Goal: Task Accomplishment & Management: Use online tool/utility

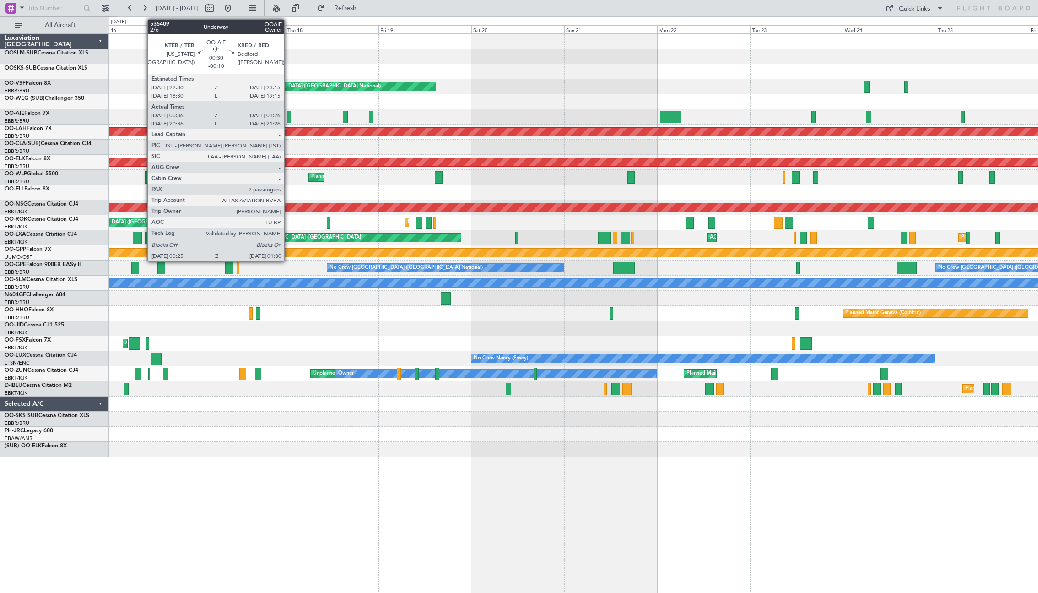
click at [288, 113] on div at bounding box center [289, 117] width 5 height 12
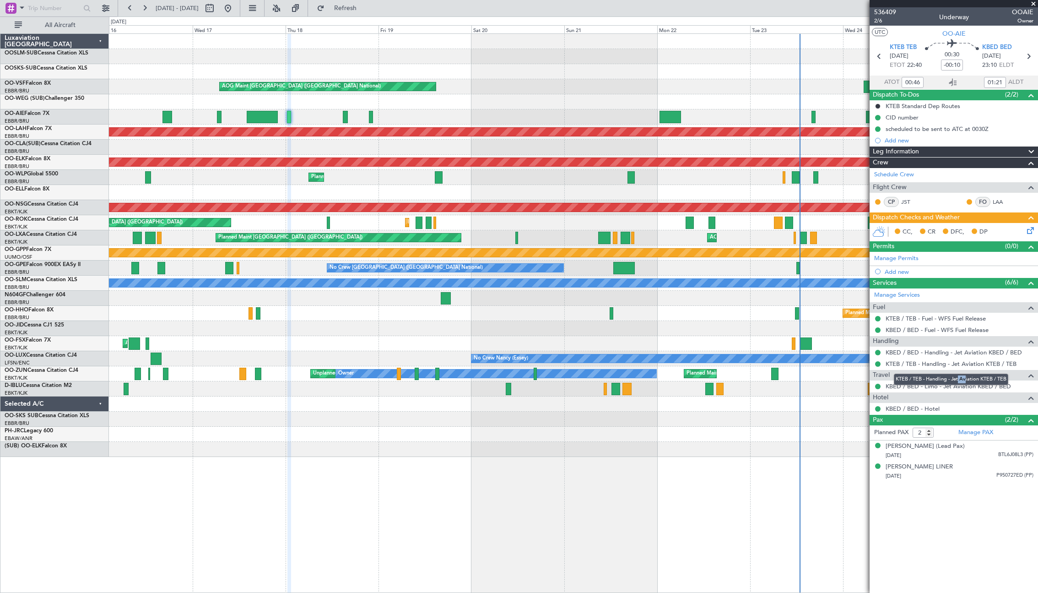
drag, startPoint x: 959, startPoint y: 387, endPoint x: 967, endPoint y: 387, distance: 7.8
click at [967, 387] on mat-tooltip-component "KTEB / TEB - Handling - Jet Aviation KTEB / TEB" at bounding box center [951, 379] width 127 height 24
click at [980, 383] on link "KBED / BED - Limo - Jet Aviation KBED / BED" at bounding box center [948, 386] width 125 height 8
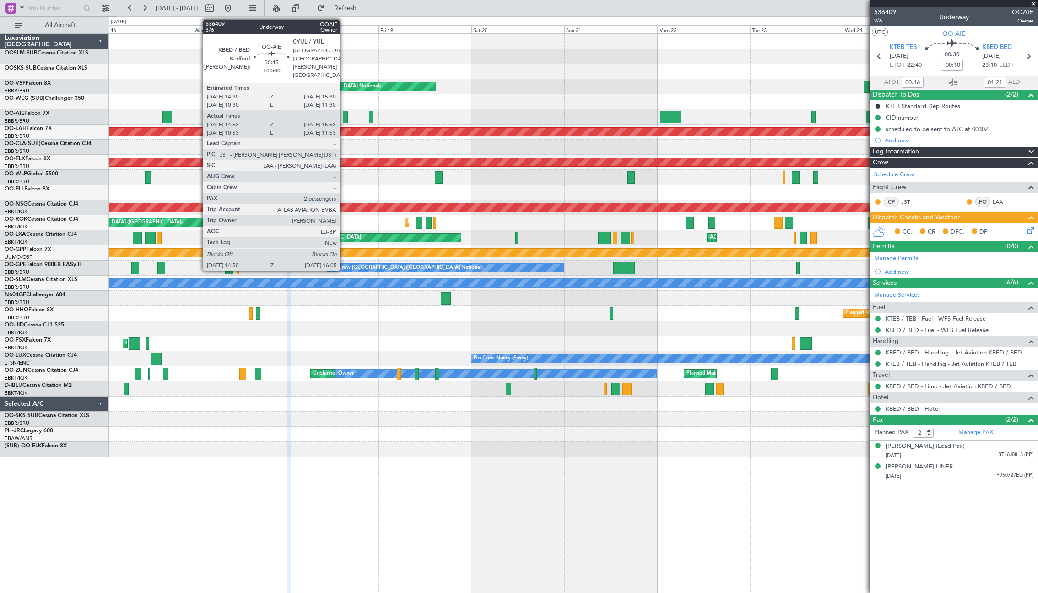
click at [344, 117] on div at bounding box center [345, 117] width 5 height 12
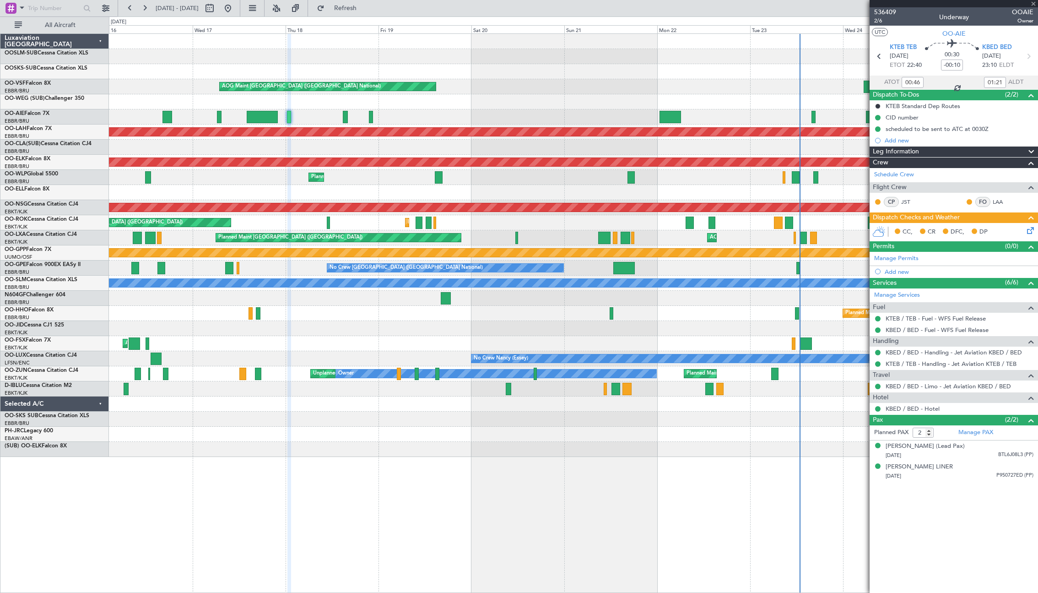
click at [346, 116] on div at bounding box center [345, 117] width 5 height 12
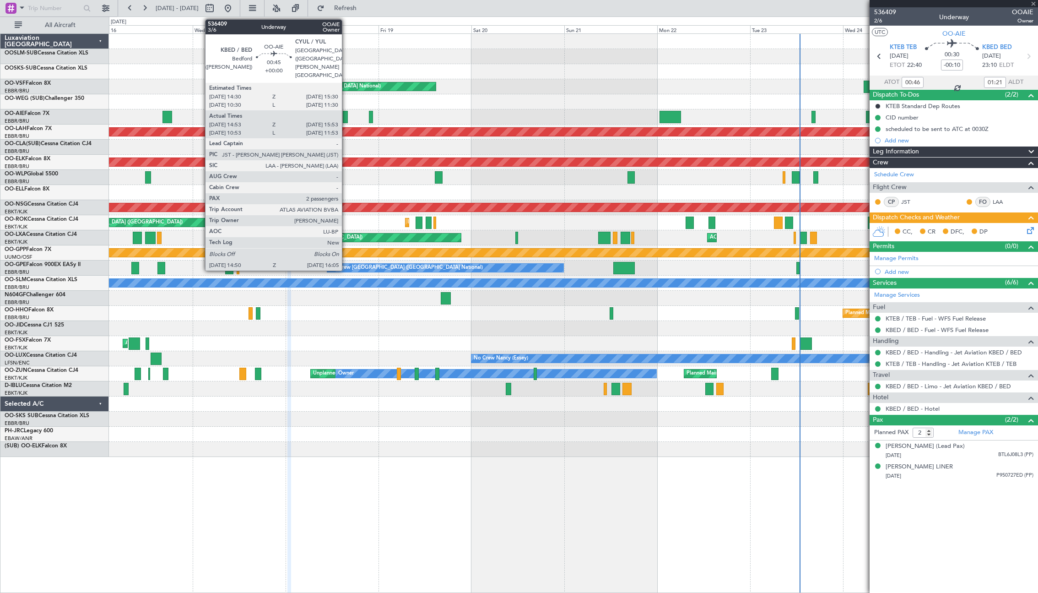
type input "15:03"
type input "15:48"
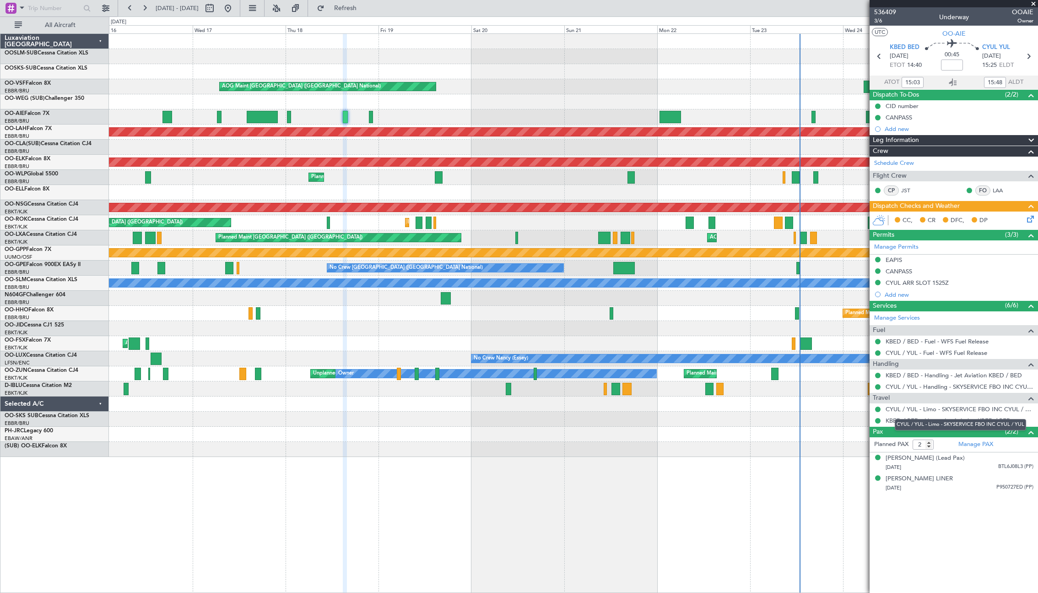
drag, startPoint x: 945, startPoint y: 409, endPoint x: 946, endPoint y: 417, distance: 7.8
click at [946, 417] on body "[DATE] - [DATE] Refresh Quick Links All Aircraft AOG Maint [GEOGRAPHIC_DATA] ([…" at bounding box center [519, 296] width 1038 height 593
